Goal: Share content: Share content

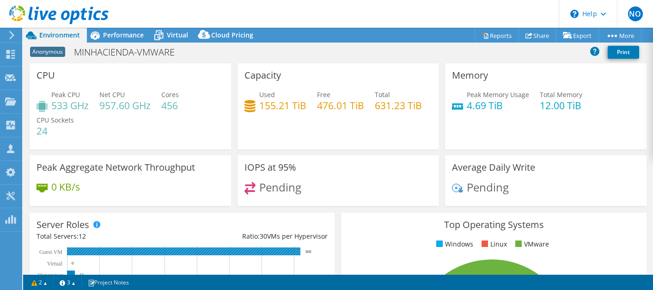
select select "USD"
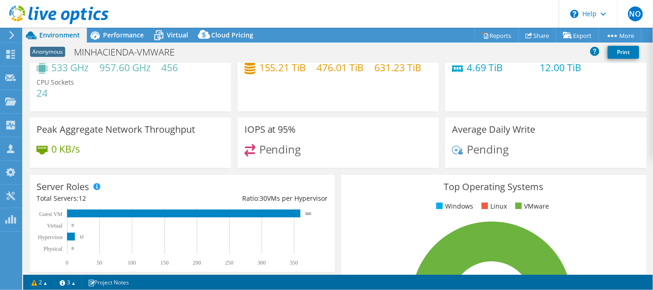
scroll to position [51, 0]
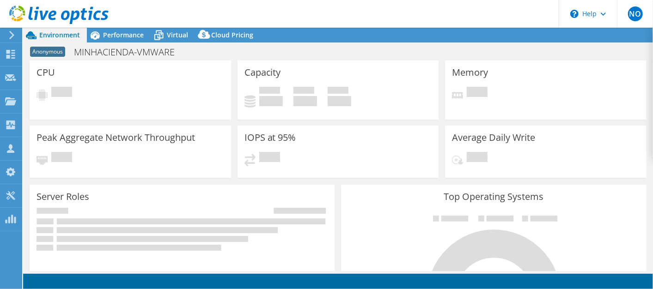
select select "USD"
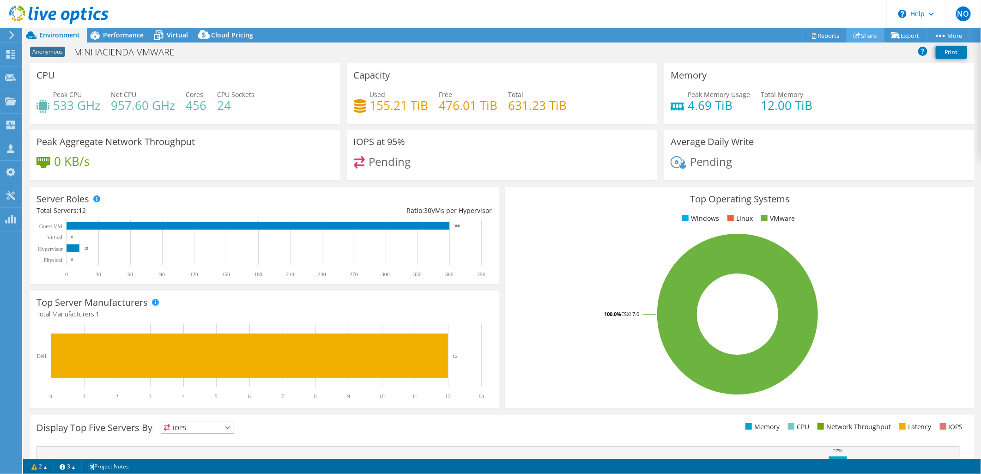
click at [652, 32] on link "Share" at bounding box center [866, 35] width 38 height 14
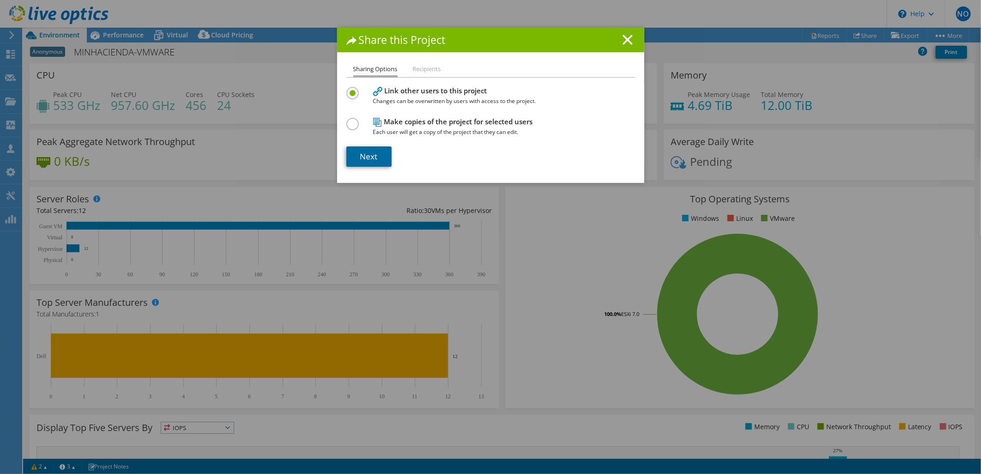
click at [376, 158] on link "Next" at bounding box center [368, 156] width 45 height 20
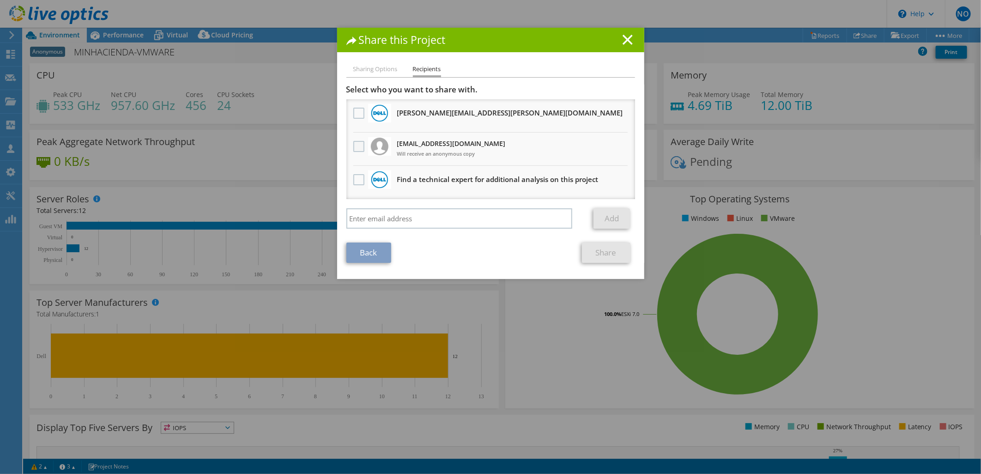
click at [356, 142] on label at bounding box center [359, 146] width 13 height 11
click at [0, 0] on input "checkbox" at bounding box center [0, 0] width 0 height 0
click at [617, 253] on link "Share" at bounding box center [606, 253] width 49 height 20
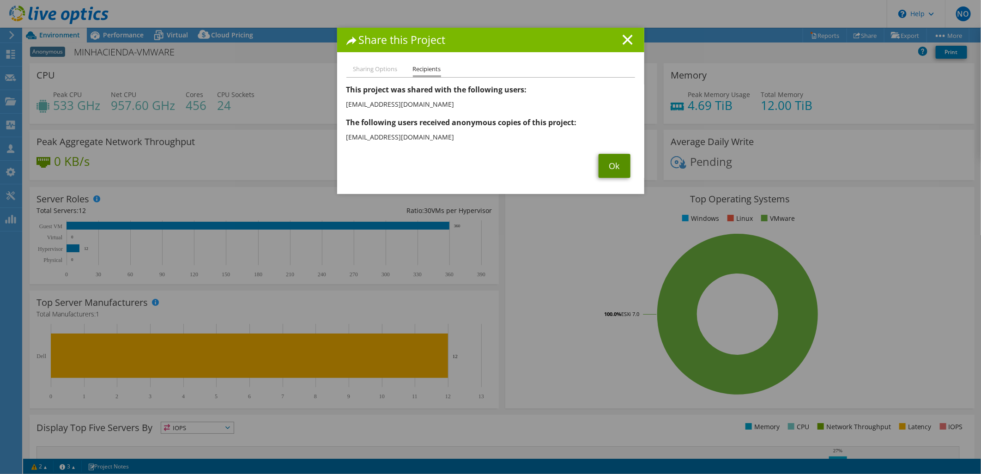
click at [604, 169] on link "Ok" at bounding box center [615, 166] width 32 height 24
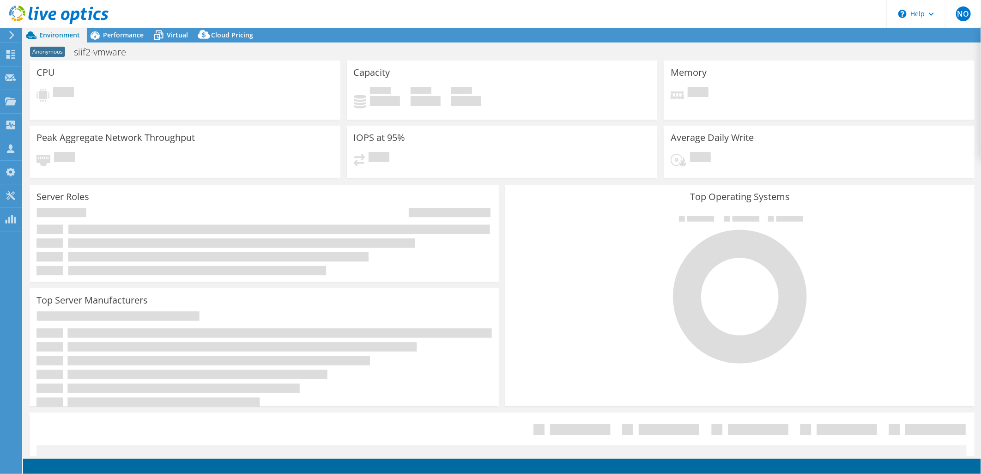
select select "USD"
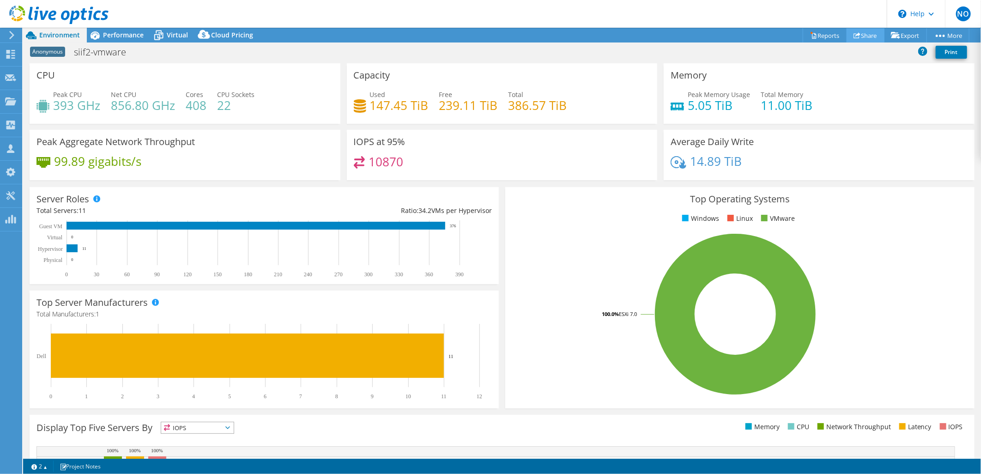
click at [854, 35] on use at bounding box center [857, 35] width 7 height 6
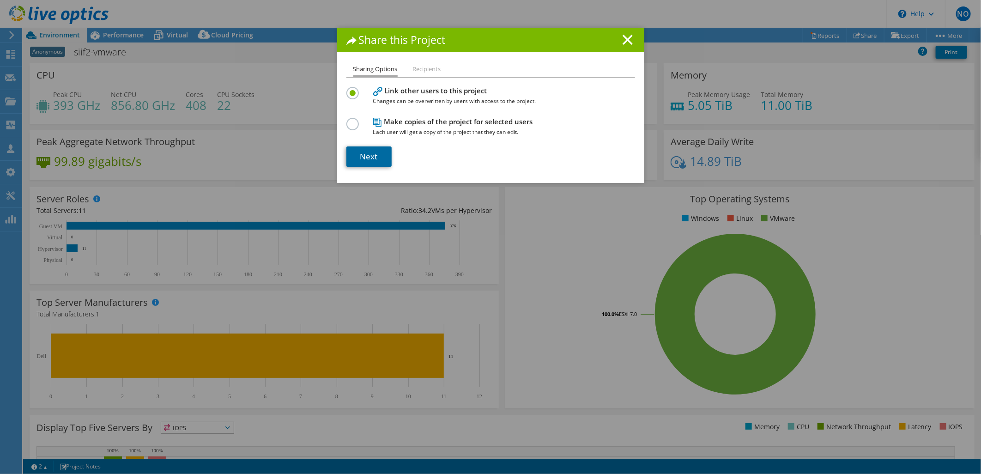
click at [364, 158] on link "Next" at bounding box center [368, 156] width 45 height 20
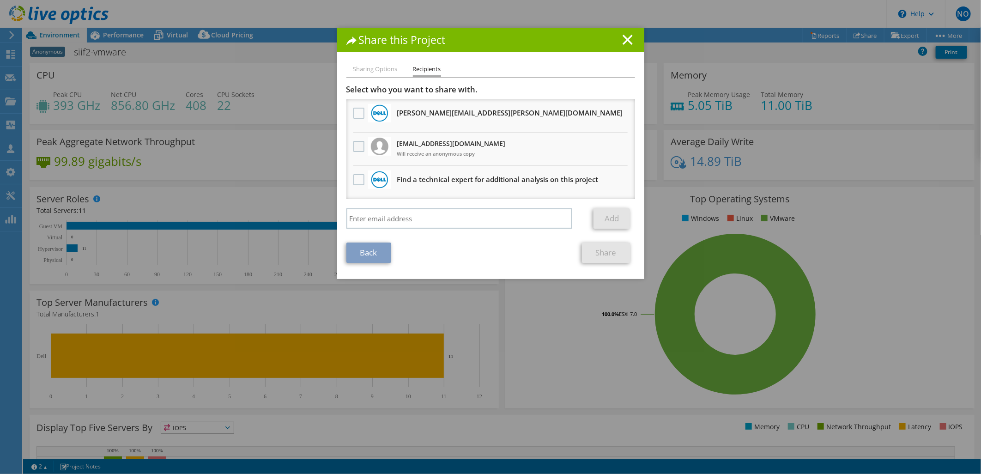
click at [354, 142] on label at bounding box center [359, 146] width 13 height 11
click at [0, 0] on input "checkbox" at bounding box center [0, 0] width 0 height 0
click at [615, 246] on link "Share" at bounding box center [606, 253] width 49 height 20
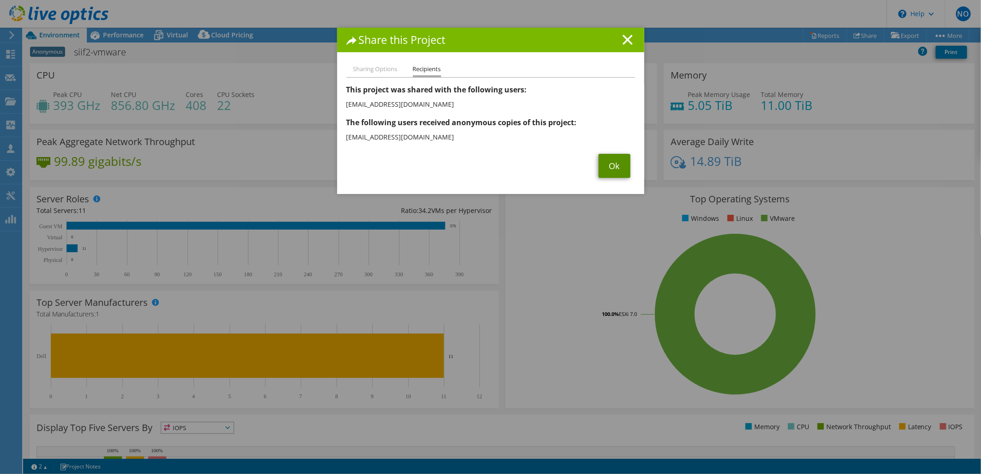
click at [618, 166] on link "Ok" at bounding box center [615, 166] width 32 height 24
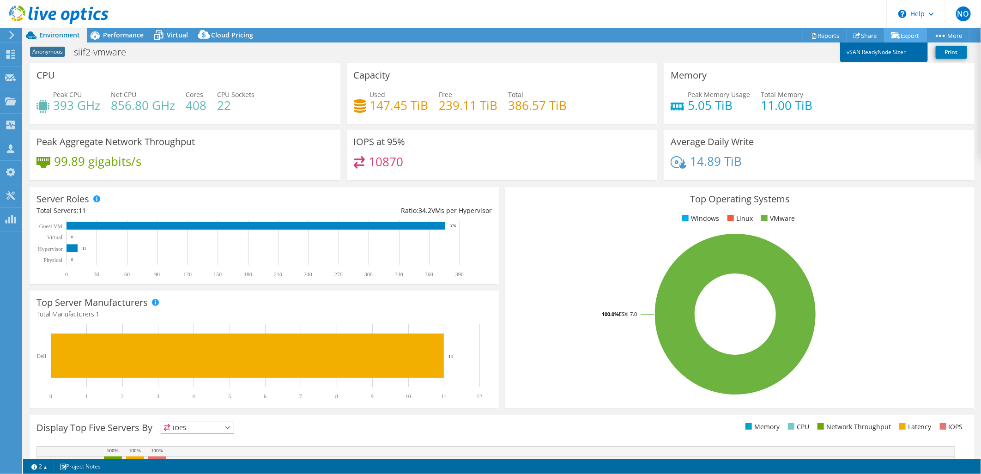
click at [884, 51] on link "vSAN ReadyNode Sizer" at bounding box center [884, 52] width 88 height 19
click at [469, 407] on div "Top Server Manufacturers Manufacturers are shown for physical servers and hyper…" at bounding box center [264, 350] width 469 height 118
